Goal: Communication & Community: Answer question/provide support

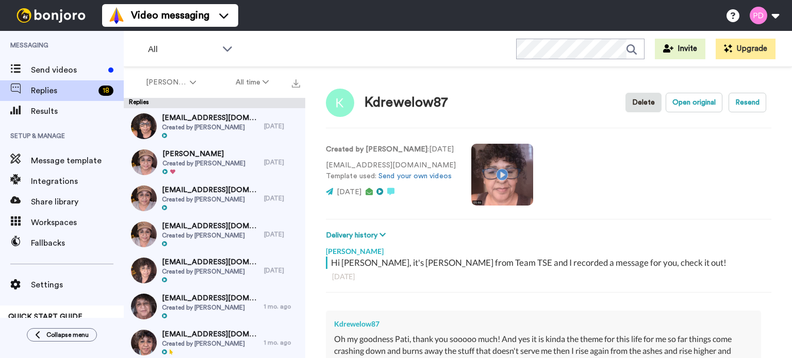
scroll to position [172, 0]
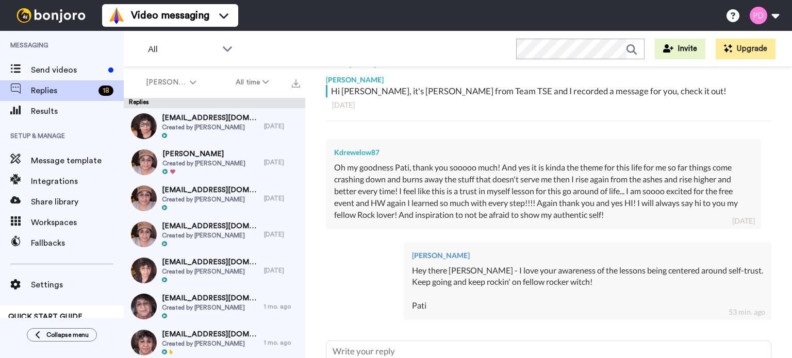
type textarea "x"
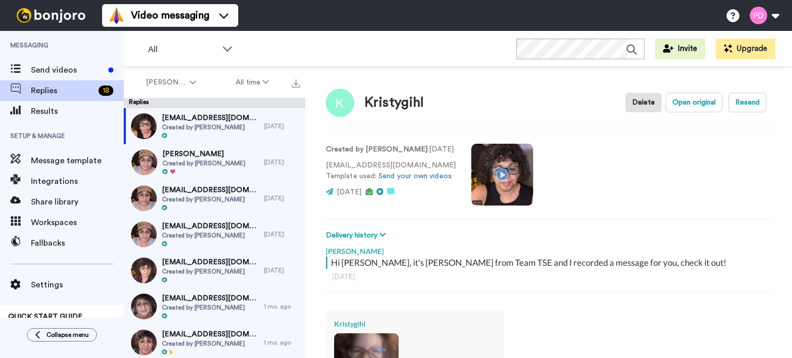
scroll to position [78, 0]
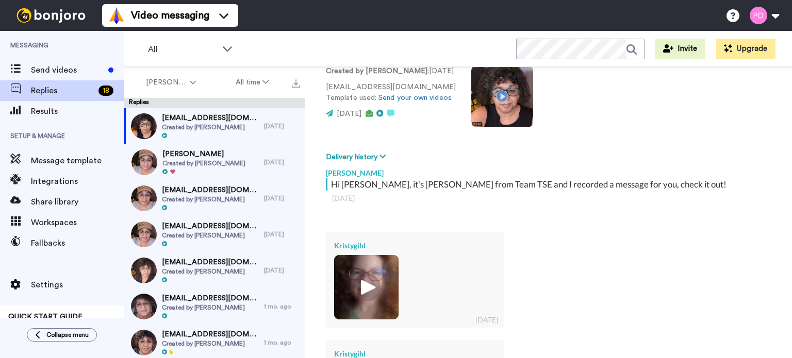
click at [361, 281] on img at bounding box center [366, 287] width 28 height 28
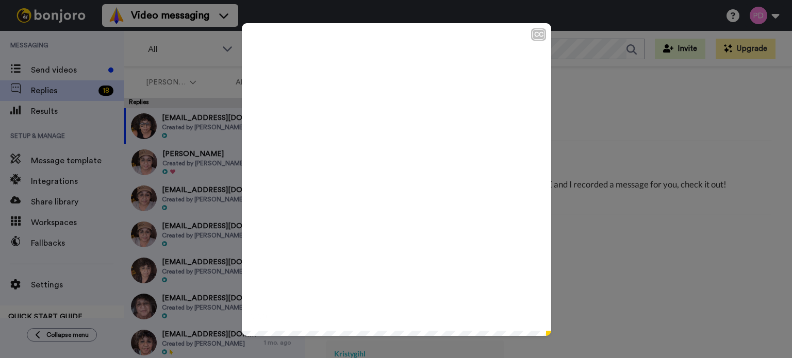
click at [395, 180] on icon "Play/Pause" at bounding box center [396, 179] width 27 height 49
click at [398, 169] on icon at bounding box center [396, 179] width 27 height 27
click at [582, 96] on div "CC Play/Pause Love you guys. 0:40 / 0:43" at bounding box center [396, 179] width 792 height 358
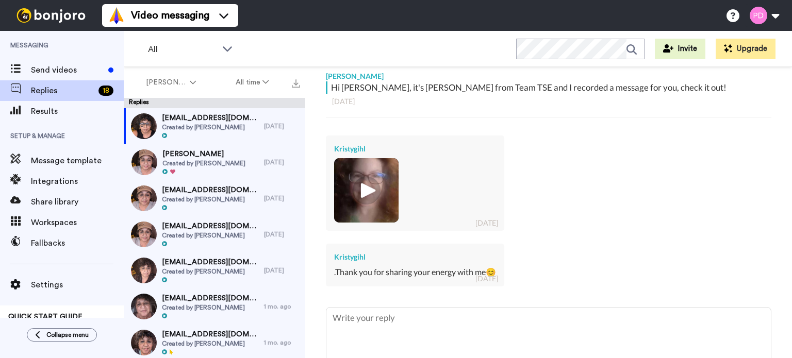
scroll to position [182, 0]
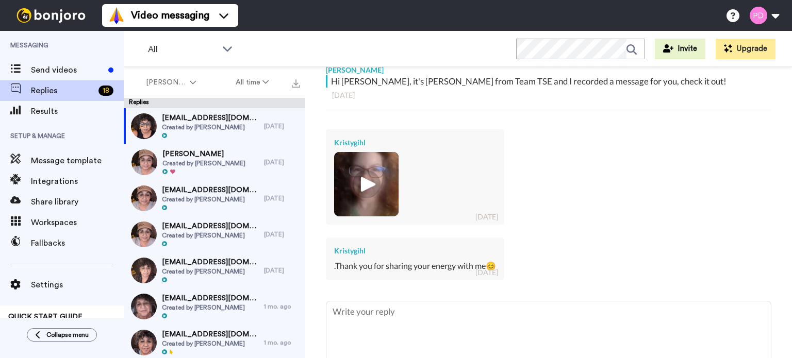
type textarea "x"
